Goal: Transaction & Acquisition: Purchase product/service

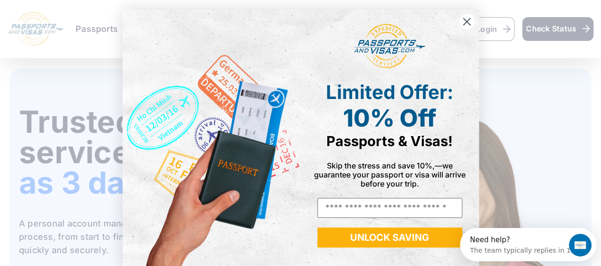
click at [463, 23] on circle "Close dialog" at bounding box center [466, 22] width 16 height 16
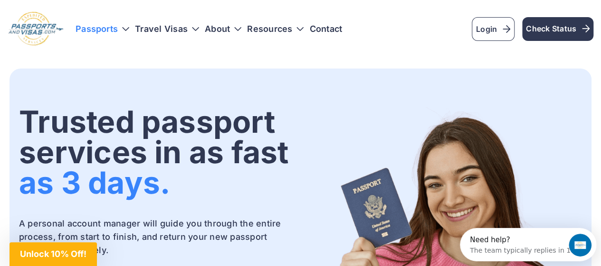
click at [124, 31] on h3 "Passports" at bounding box center [103, 29] width 54 height 10
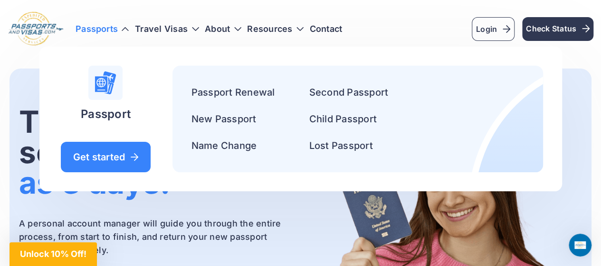
click at [299, 122] on ul "Passport Renewal Second Passport New Passport Child Passport Name Change Lost P…" at bounding box center [357, 119] width 333 height 68
click at [315, 122] on link "Child Passport" at bounding box center [342, 118] width 67 height 11
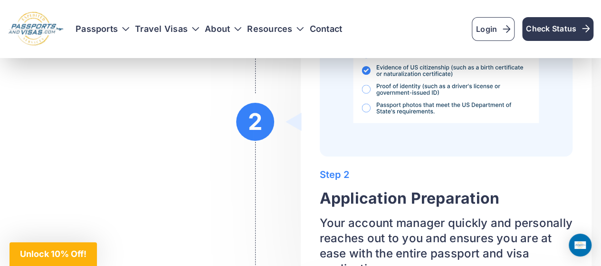
scroll to position [1746, 0]
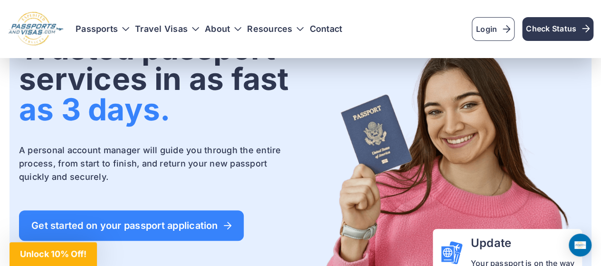
scroll to position [36, 0]
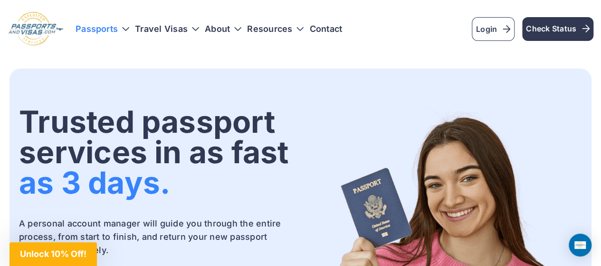
click at [126, 29] on h3 "Passports" at bounding box center [103, 29] width 54 height 10
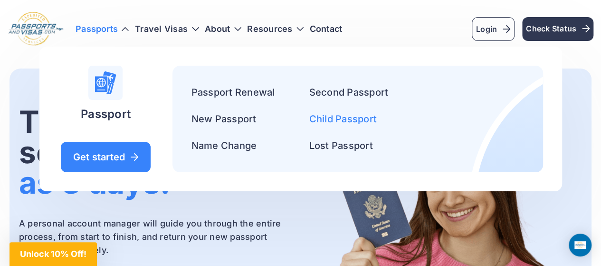
click at [354, 124] on link "Child Passport" at bounding box center [342, 118] width 67 height 11
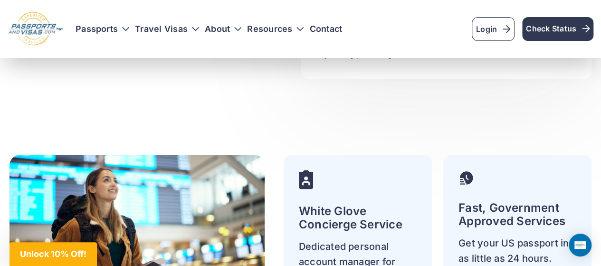
scroll to position [2672, 0]
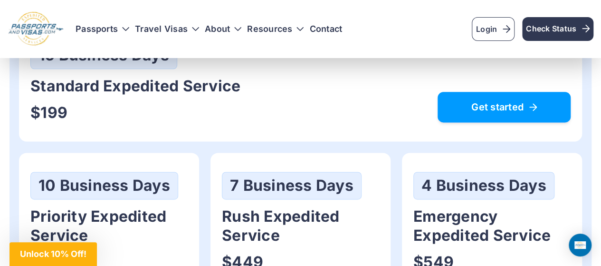
click at [438, 118] on link "Get started" at bounding box center [504, 107] width 133 height 30
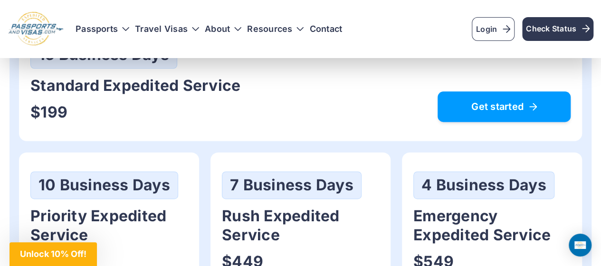
scroll to position [582, 0]
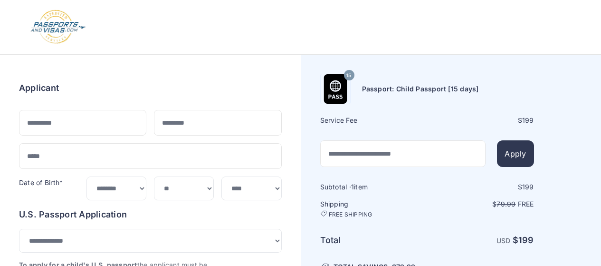
select select "*****"
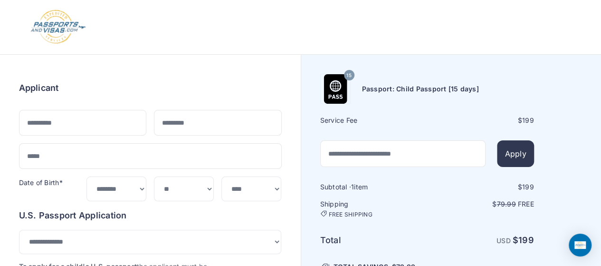
click at [56, 27] on img at bounding box center [58, 27] width 57 height 35
